Goal: Consume media (video, audio)

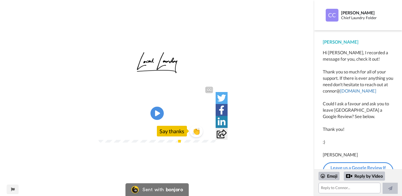
scroll to position [4, 0]
click at [156, 113] on icon "Play/Pause" at bounding box center [157, 113] width 14 height 25
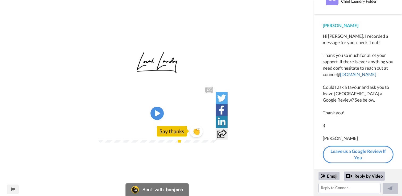
scroll to position [30, 0]
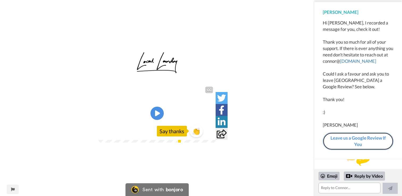
click at [348, 140] on link "Leave us a Google Review If You" at bounding box center [357, 141] width 71 height 18
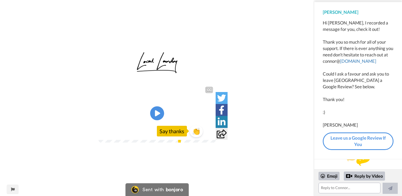
click at [158, 113] on icon "Play/Pause" at bounding box center [157, 113] width 14 height 25
click at [161, 121] on icon "Play/Pause" at bounding box center [157, 113] width 14 height 25
